Goal: Transaction & Acquisition: Purchase product/service

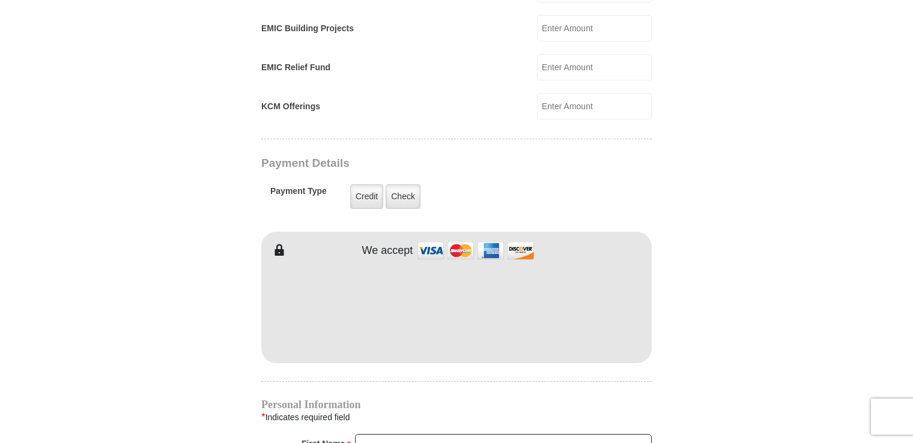
drag, startPoint x: 843, startPoint y: 36, endPoint x: 706, endPoint y: 16, distance: 139.1
click at [706, 16] on form "[GEOGRAPHIC_DATA][DEMOGRAPHIC_DATA] Online Giving Because of gifts like yours, …" at bounding box center [456, 80] width 685 height 1757
drag, startPoint x: 912, startPoint y: 184, endPoint x: 913, endPoint y: 196, distance: 12.0
drag, startPoint x: 913, startPoint y: 196, endPoint x: 815, endPoint y: 112, distance: 128.7
click at [815, 112] on body "[GEOGRAPHIC_DATA][DEMOGRAPHIC_DATA] Online Giving Because of gifts like yours, …" at bounding box center [456, 244] width 913 height 2180
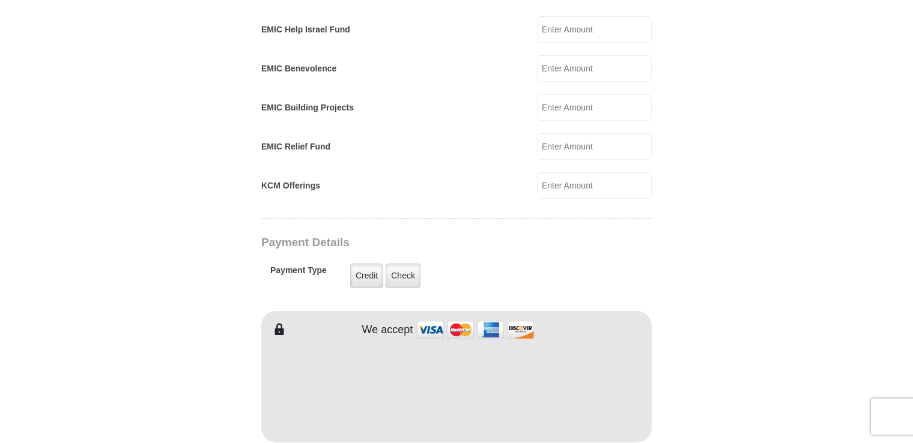
scroll to position [764, 0]
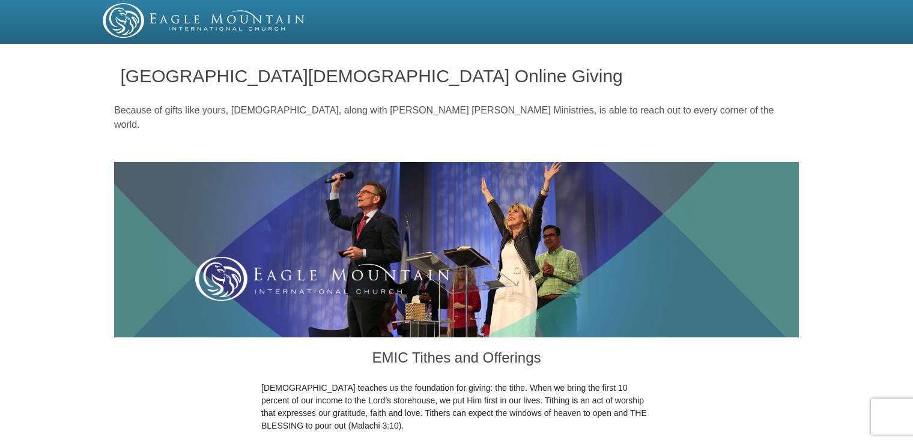
drag, startPoint x: 912, startPoint y: 19, endPoint x: 915, endPoint y: 45, distance: 26.1
drag, startPoint x: 915, startPoint y: 45, endPoint x: 730, endPoint y: 21, distance: 186.6
click at [730, 21] on div at bounding box center [456, 20] width 721 height 35
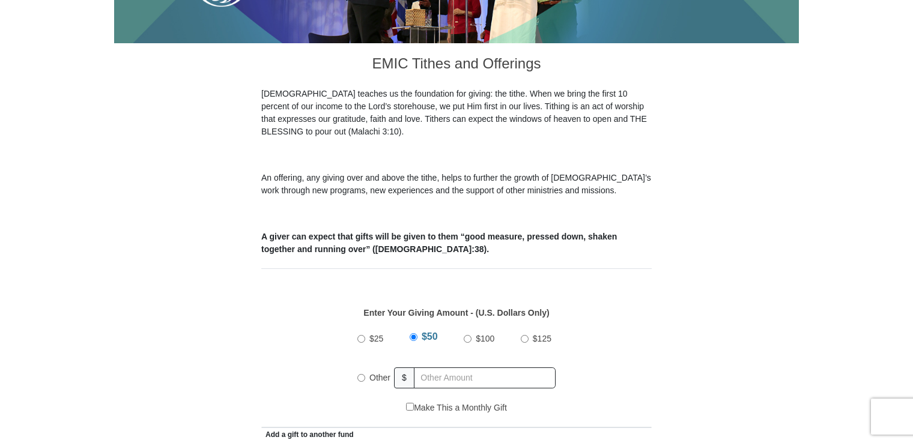
scroll to position [297, 0]
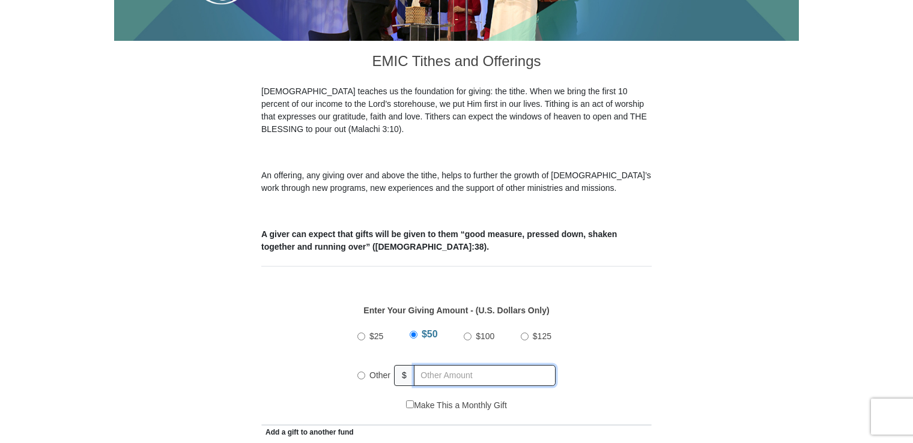
radio input "true"
click at [435, 365] on input "text" at bounding box center [487, 375] width 138 height 21
type input "370.00"
drag, startPoint x: 912, startPoint y: 115, endPoint x: 912, endPoint y: 129, distance: 13.8
drag, startPoint x: 912, startPoint y: 129, endPoint x: 894, endPoint y: 84, distance: 48.3
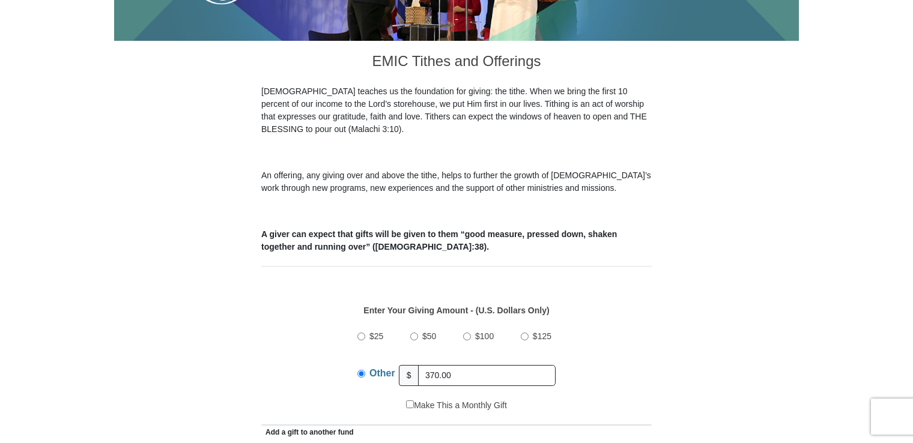
drag, startPoint x: 912, startPoint y: 89, endPoint x: 911, endPoint y: 108, distance: 19.3
drag, startPoint x: 911, startPoint y: 108, endPoint x: 872, endPoint y: 71, distance: 53.5
drag, startPoint x: 915, startPoint y: 108, endPoint x: 825, endPoint y: 53, distance: 105.7
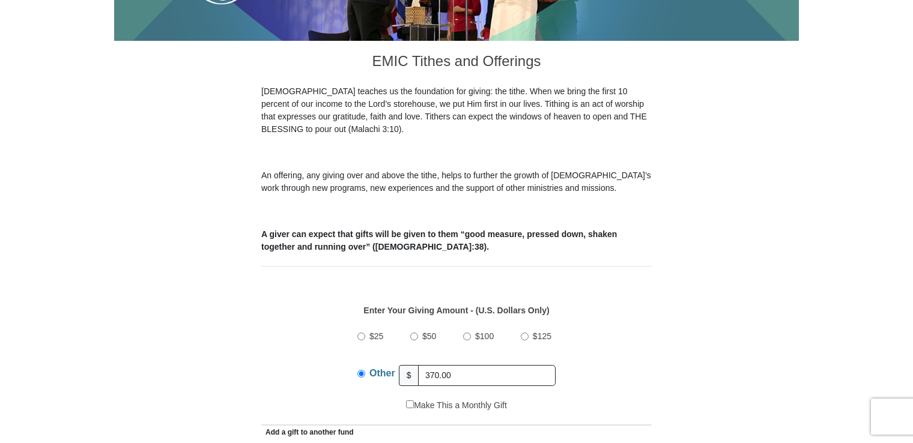
drag, startPoint x: 914, startPoint y: 112, endPoint x: 858, endPoint y: 18, distance: 109.4
drag, startPoint x: 911, startPoint y: 72, endPoint x: 915, endPoint y: 102, distance: 30.3
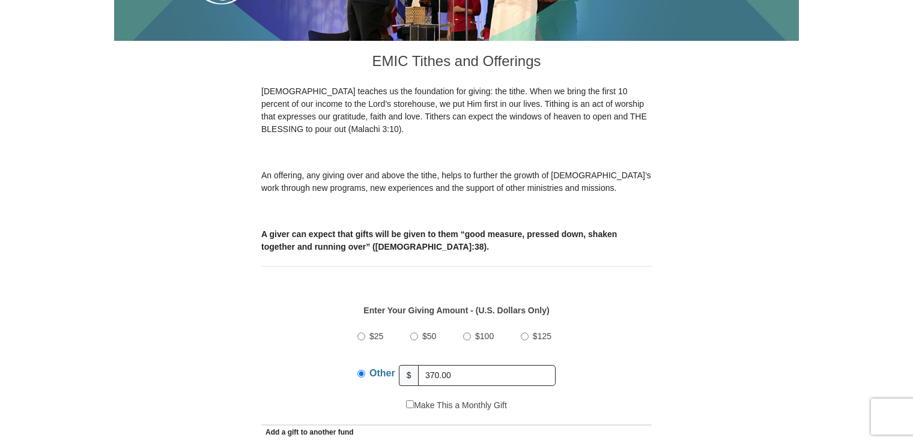
scroll to position [299, 0]
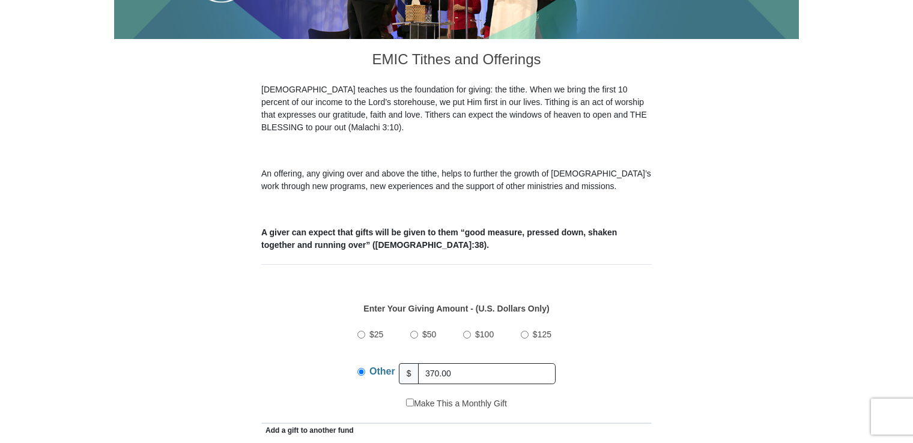
drag, startPoint x: 915, startPoint y: 102, endPoint x: 899, endPoint y: 73, distance: 33.1
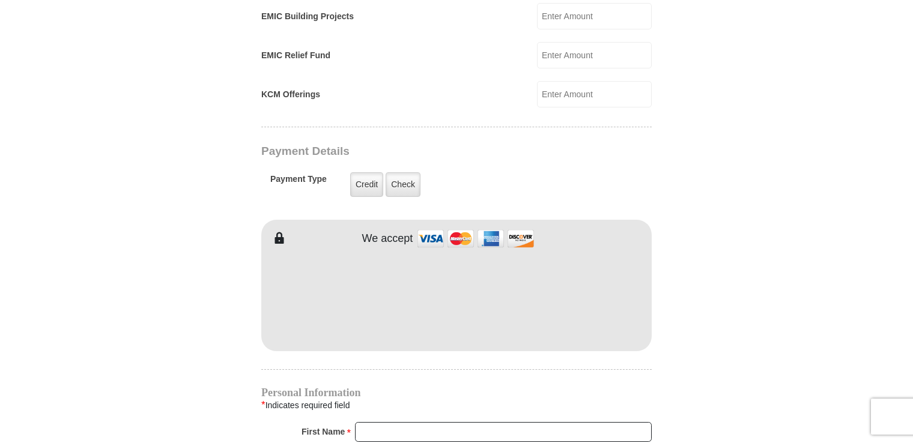
scroll to position [851, 0]
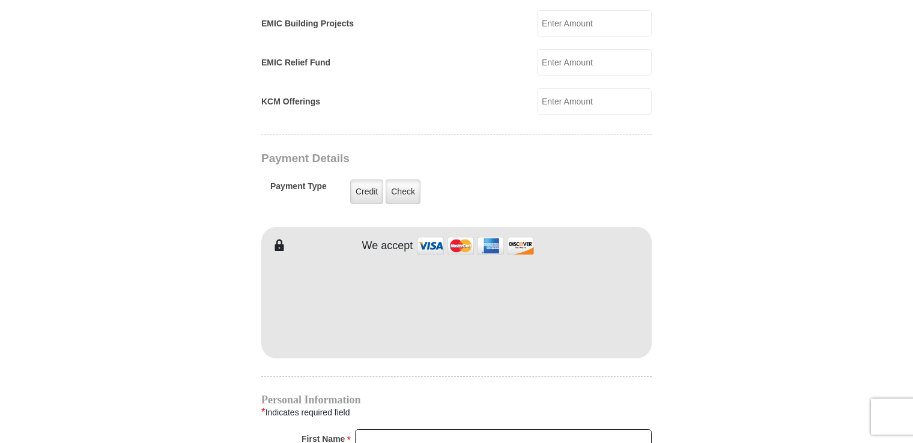
click at [76, 271] on body "[GEOGRAPHIC_DATA][DEMOGRAPHIC_DATA] Online Giving Because of gifts like yours, …" at bounding box center [456, 239] width 913 height 2180
click at [389, 429] on input "First Name *" at bounding box center [503, 439] width 297 height 20
type input "TONI and EDWARD"
type input "GARNER"
type input "garneredward838@yahoo.com"
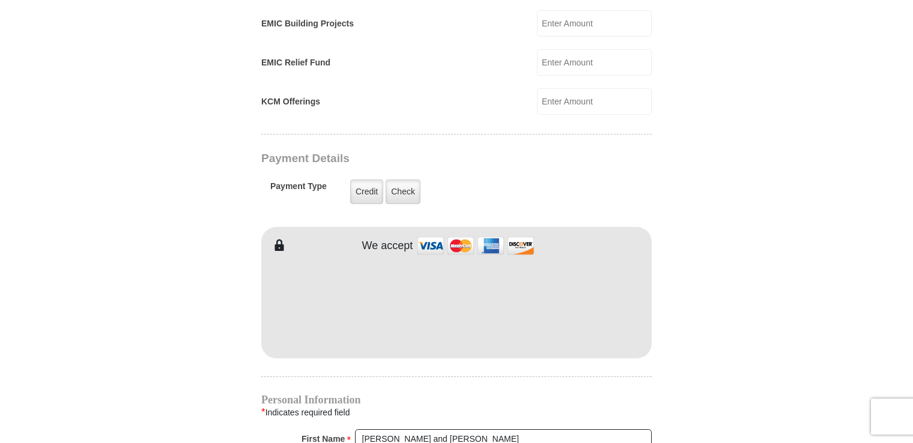
type input "1019 English Ivy Ct"
type input "KERNERSVILLE"
type input "27284"
type input "3364795930"
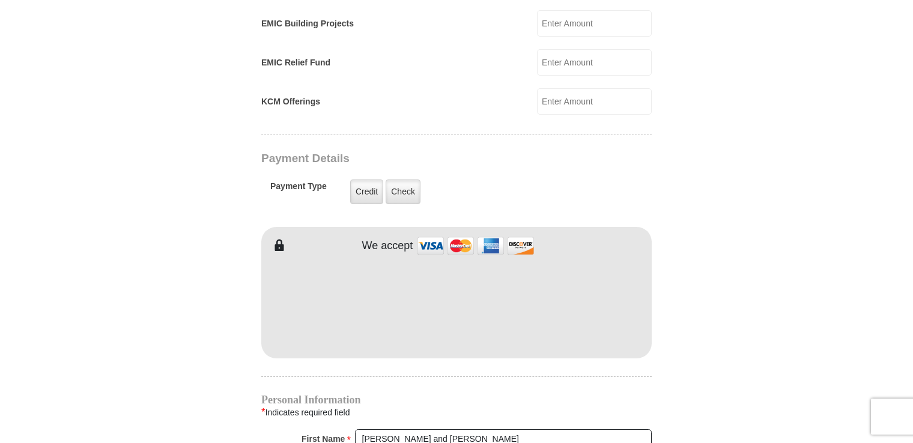
drag, startPoint x: 917, startPoint y: 207, endPoint x: 896, endPoint y: 129, distance: 80.9
click at [896, 129] on body "[GEOGRAPHIC_DATA][DEMOGRAPHIC_DATA] Online Giving Because of gifts like yours, …" at bounding box center [456, 239] width 913 height 2180
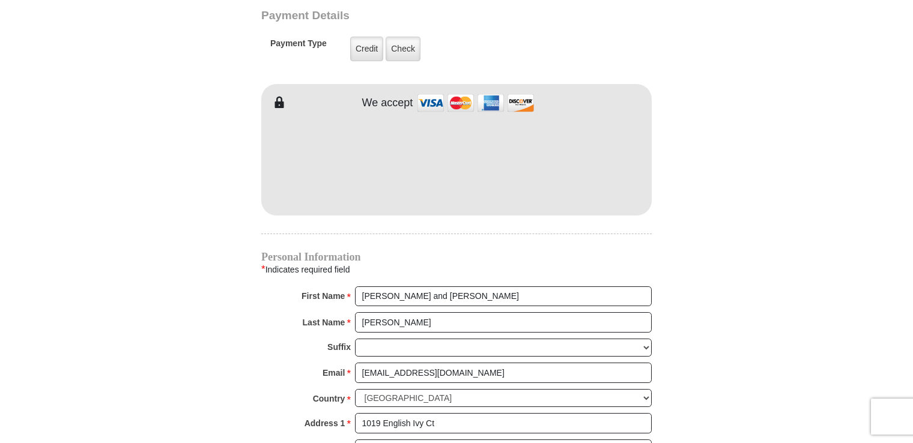
scroll to position [1139, 0]
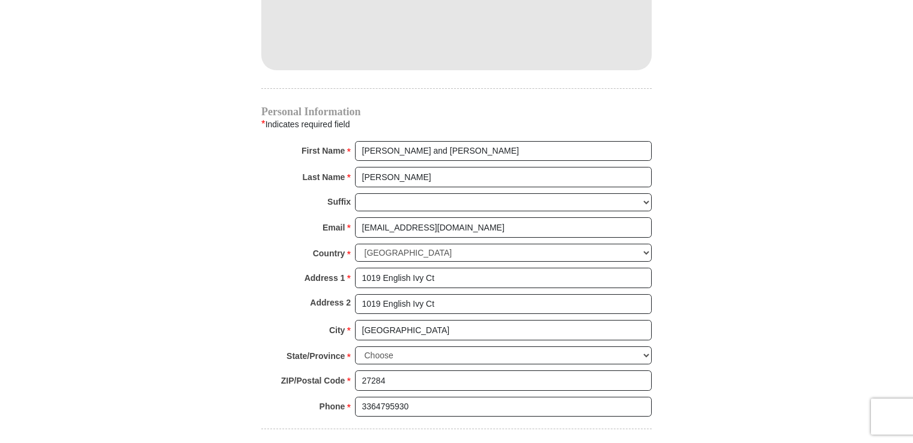
click at [440, 294] on input "1019 English Ivy Ct" at bounding box center [503, 304] width 297 height 20
type input "1"
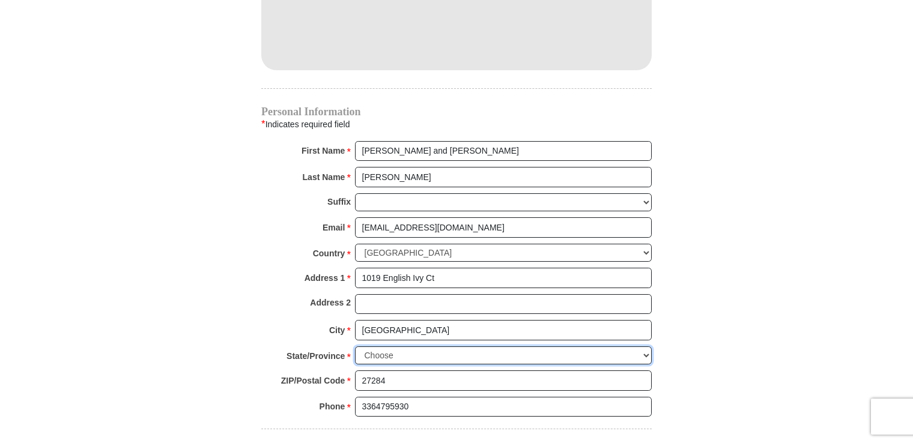
click at [643, 347] on select "Choose Alabama Alaska American Samoa Arizona Arkansas Armed Forces Americas Arm…" at bounding box center [503, 356] width 297 height 19
select select "AR"
click at [355, 347] on select "Choose Alabama Alaska American Samoa Arizona Arkansas Armed Forces Americas Arm…" at bounding box center [503, 356] width 297 height 19
click at [645, 347] on select "Choose Alabama Alaska American Samoa Arizona Arkansas Armed Forces Americas Arm…" at bounding box center [503, 356] width 297 height 19
click at [648, 347] on select "Choose Alabama Alaska American Samoa Arizona Arkansas Armed Forces Americas Arm…" at bounding box center [503, 356] width 297 height 19
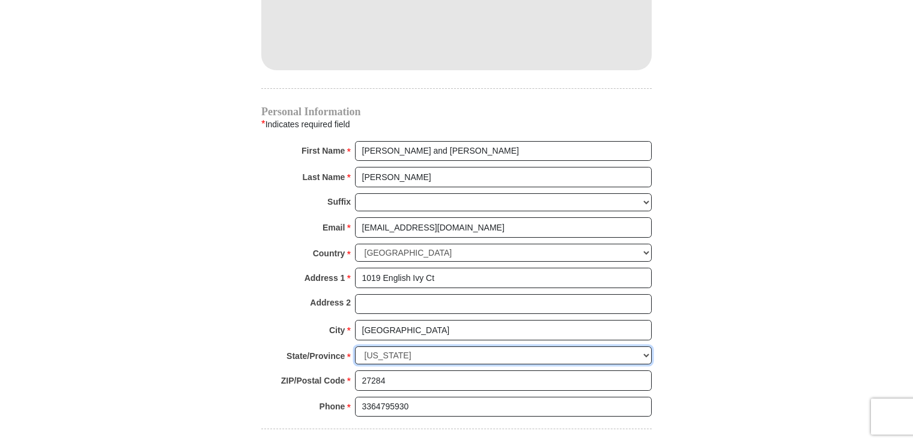
click at [647, 347] on select "Choose Alabama Alaska American Samoa Arizona Arkansas Armed Forces Americas Arm…" at bounding box center [503, 356] width 297 height 19
click at [644, 347] on select "Choose Alabama Alaska American Samoa Arizona Arkansas Armed Forces Americas Arm…" at bounding box center [503, 356] width 297 height 19
click at [409, 347] on select "Choose Alabama Alaska American Samoa Arizona Arkansas Armed Forces Americas Arm…" at bounding box center [503, 356] width 297 height 19
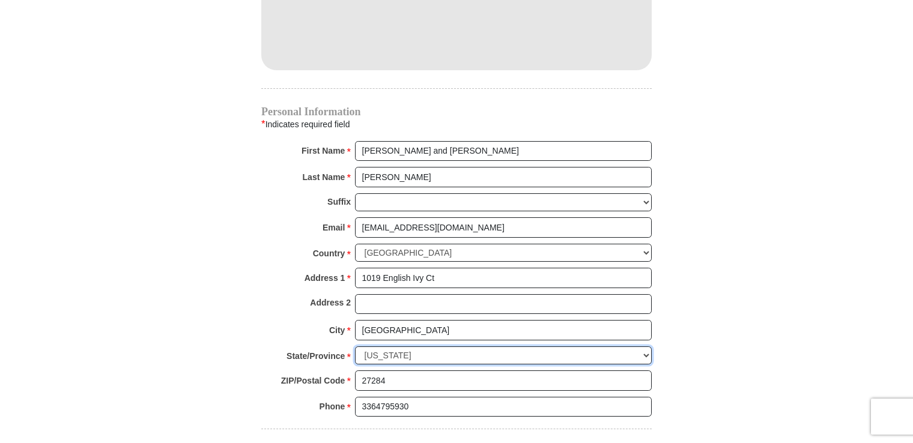
drag, startPoint x: 648, startPoint y: 333, endPoint x: 642, endPoint y: 333, distance: 6.0
drag, startPoint x: 642, startPoint y: 333, endPoint x: 684, endPoint y: 342, distance: 43.0
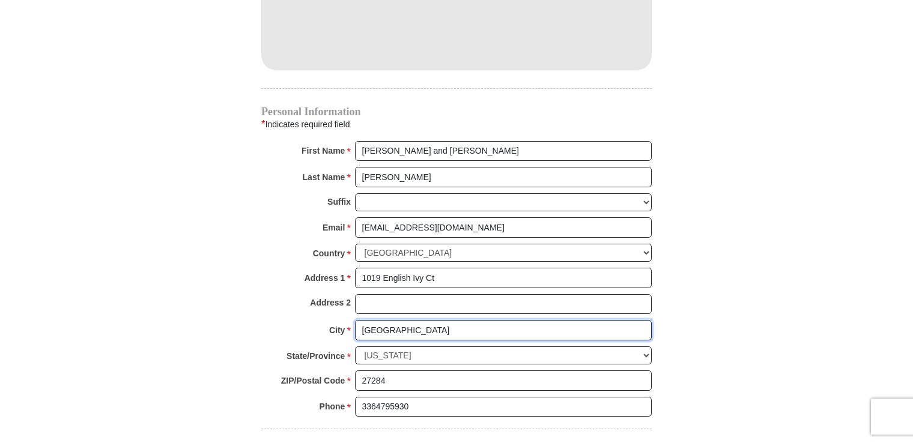
click at [430, 320] on input "KERNERSVILLE" at bounding box center [503, 330] width 297 height 20
type input "4151450004576704"
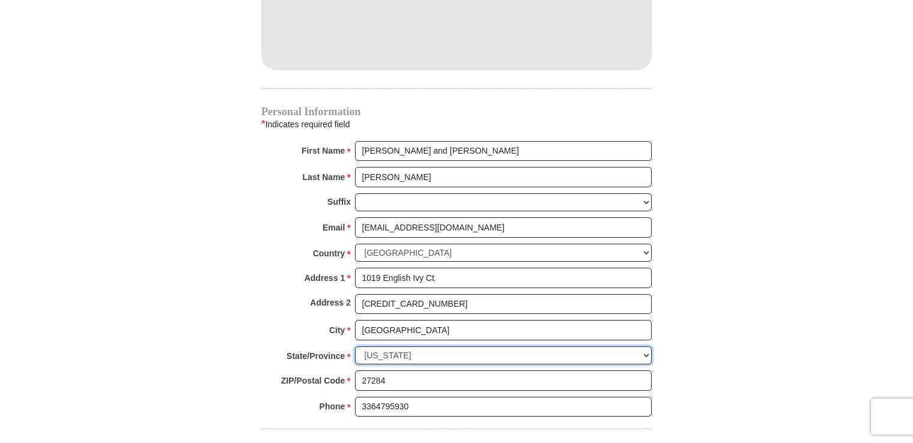
click at [361, 347] on select "Choose Alabama Alaska American Samoa Arizona Arkansas Armed Forces Americas Arm…" at bounding box center [503, 356] width 297 height 19
click at [355, 347] on select "Choose Alabama Alaska American Samoa Arizona Arkansas Armed Forces Americas Arm…" at bounding box center [503, 356] width 297 height 19
click at [646, 347] on select "Choose Alabama Alaska American Samoa Arizona Arkansas Armed Forces Americas Arm…" at bounding box center [503, 356] width 297 height 19
select select "NC"
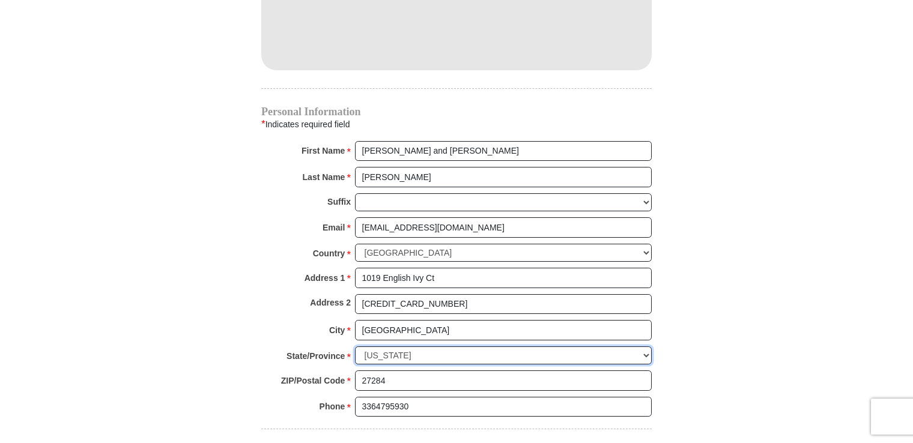
click at [355, 347] on select "Choose Alabama Alaska American Samoa Arizona Arkansas Armed Forces Americas Arm…" at bounding box center [503, 356] width 297 height 19
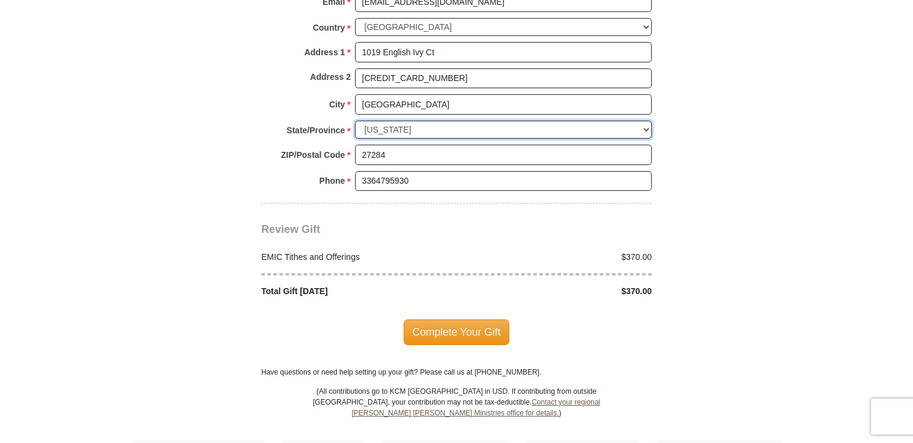
scroll to position [1372, 0]
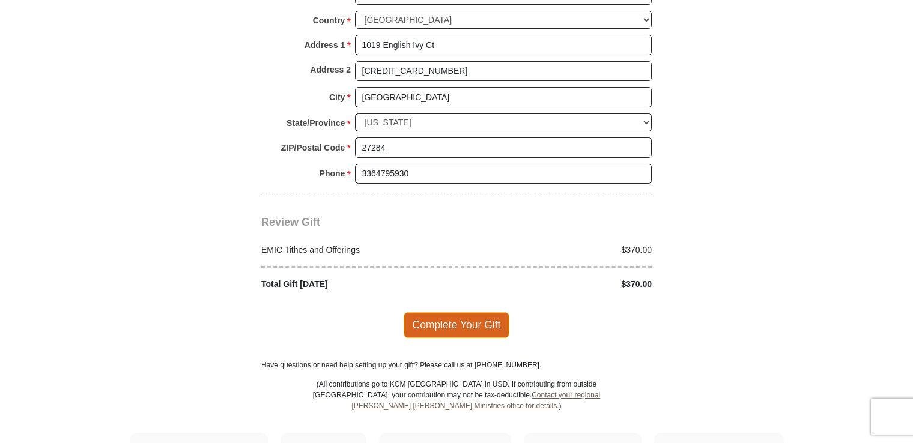
click at [428, 312] on span "Complete Your Gift" at bounding box center [457, 324] width 106 height 25
